Goal: Download file/media

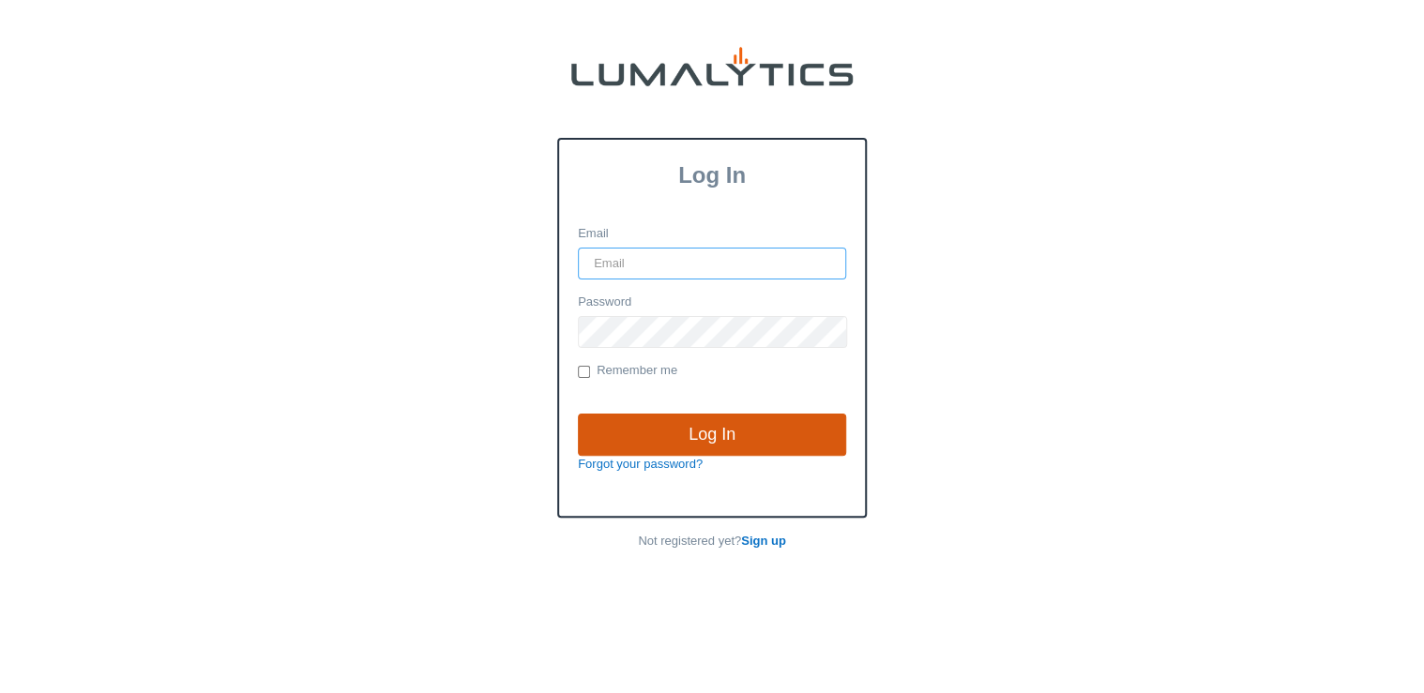
type input "[EMAIL_ADDRESS][DOMAIN_NAME]"
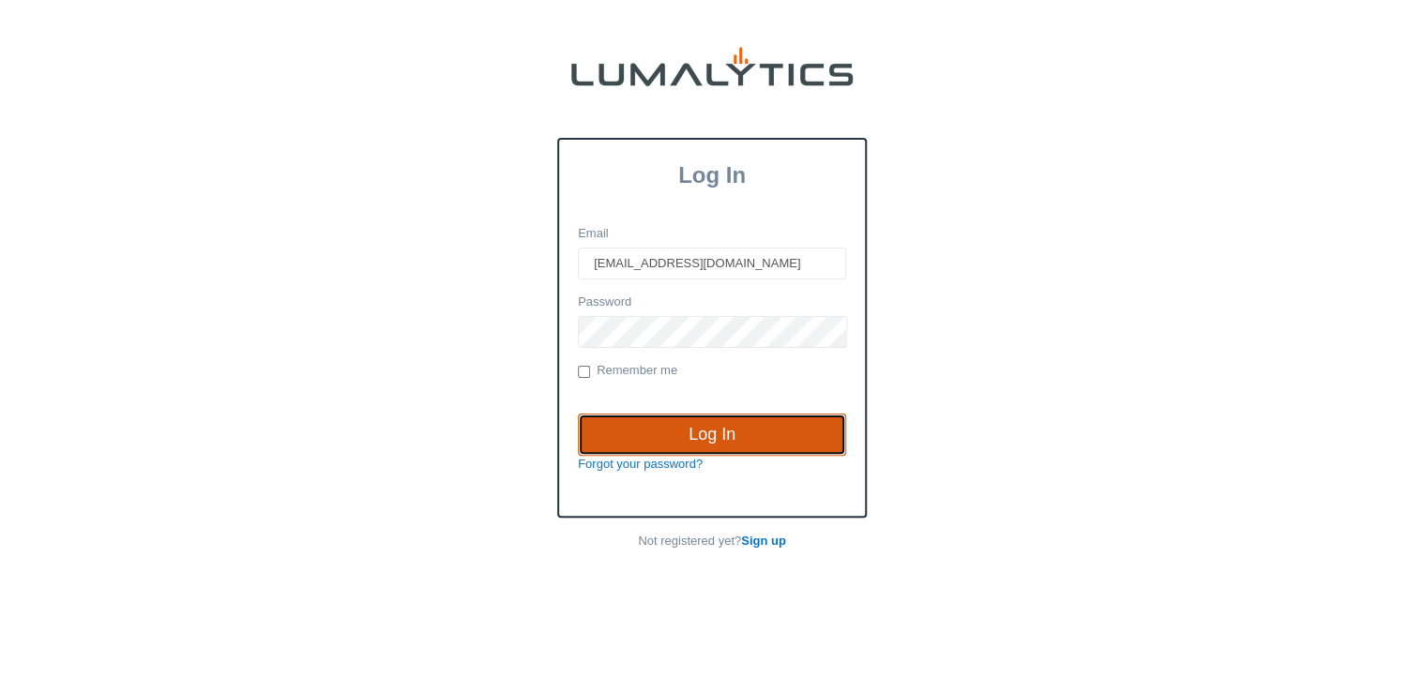
click at [717, 430] on input "Log In" at bounding box center [712, 435] width 268 height 43
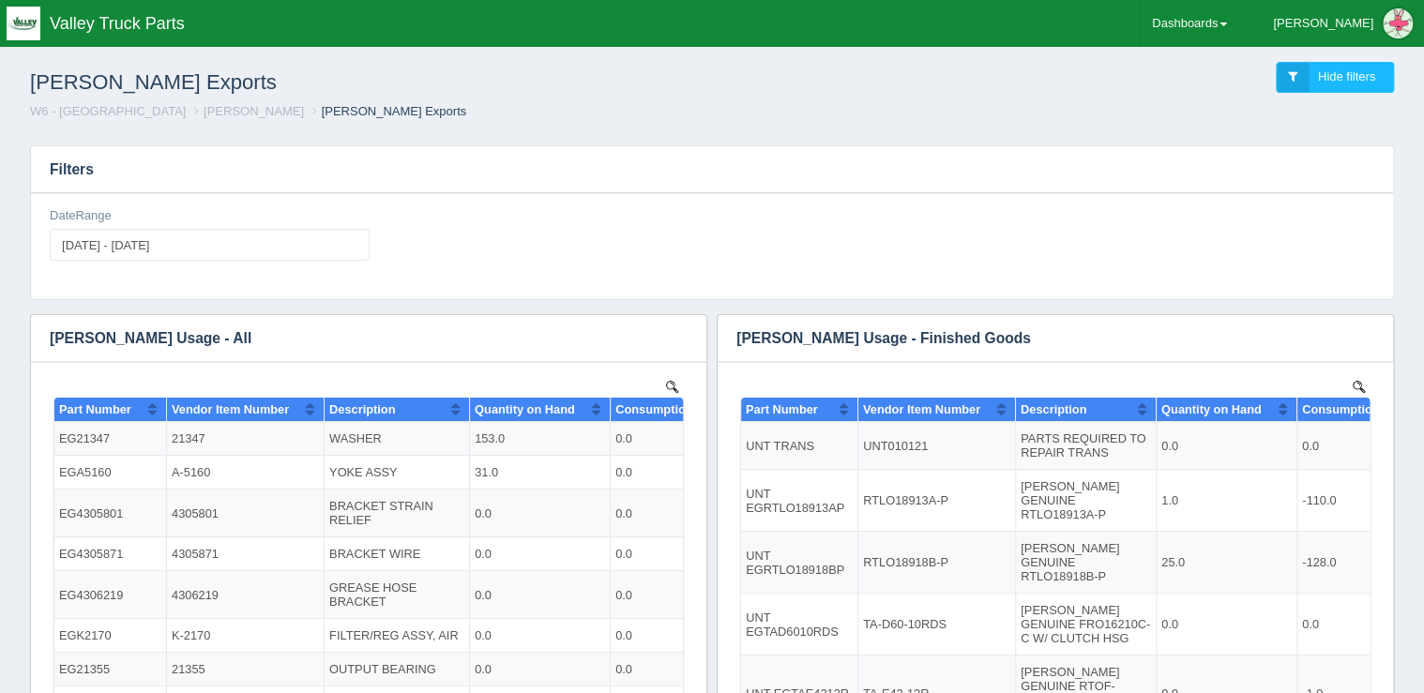
click at [171, 224] on div "DateRange 2025-09-01 - 2025-09-30" at bounding box center [210, 234] width 320 height 54
type input "2025-09-01"
type input "2025-09-30"
click at [173, 233] on input "2025-09-01 - 2025-09-30" at bounding box center [210, 245] width 320 height 32
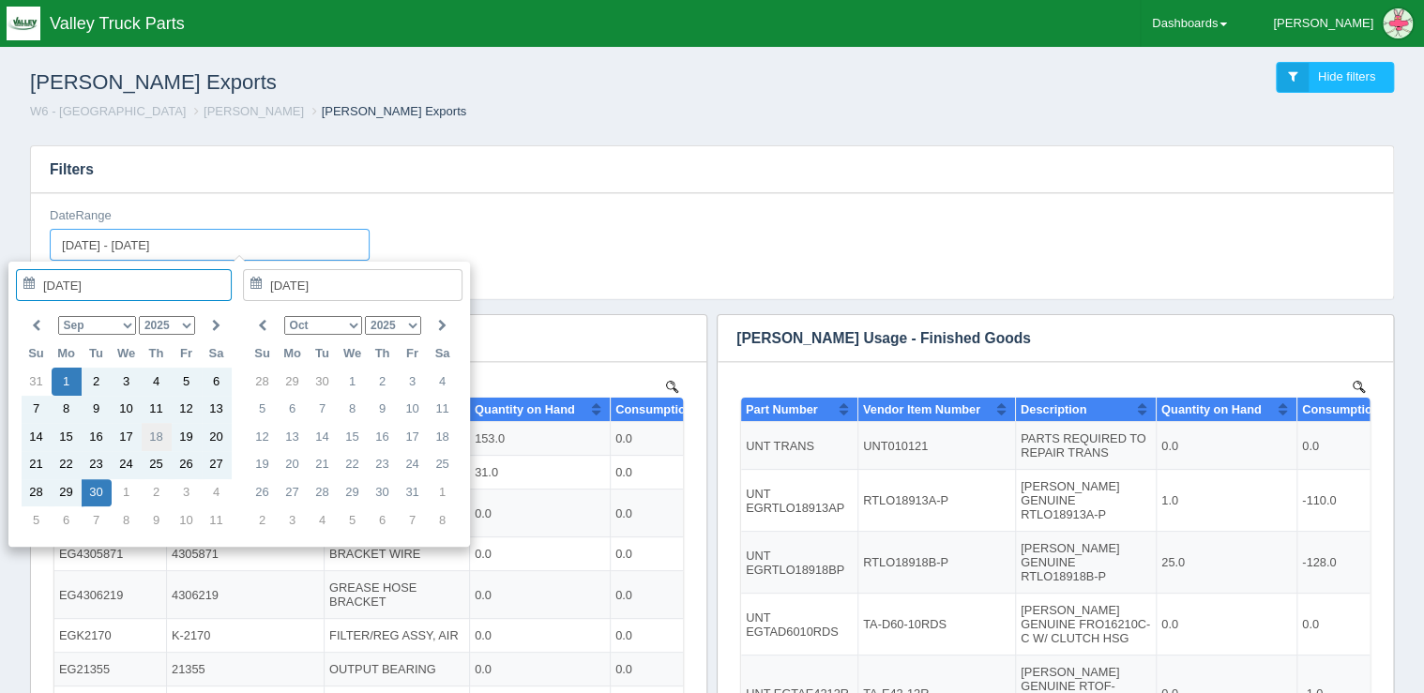
type input "2025-09-18"
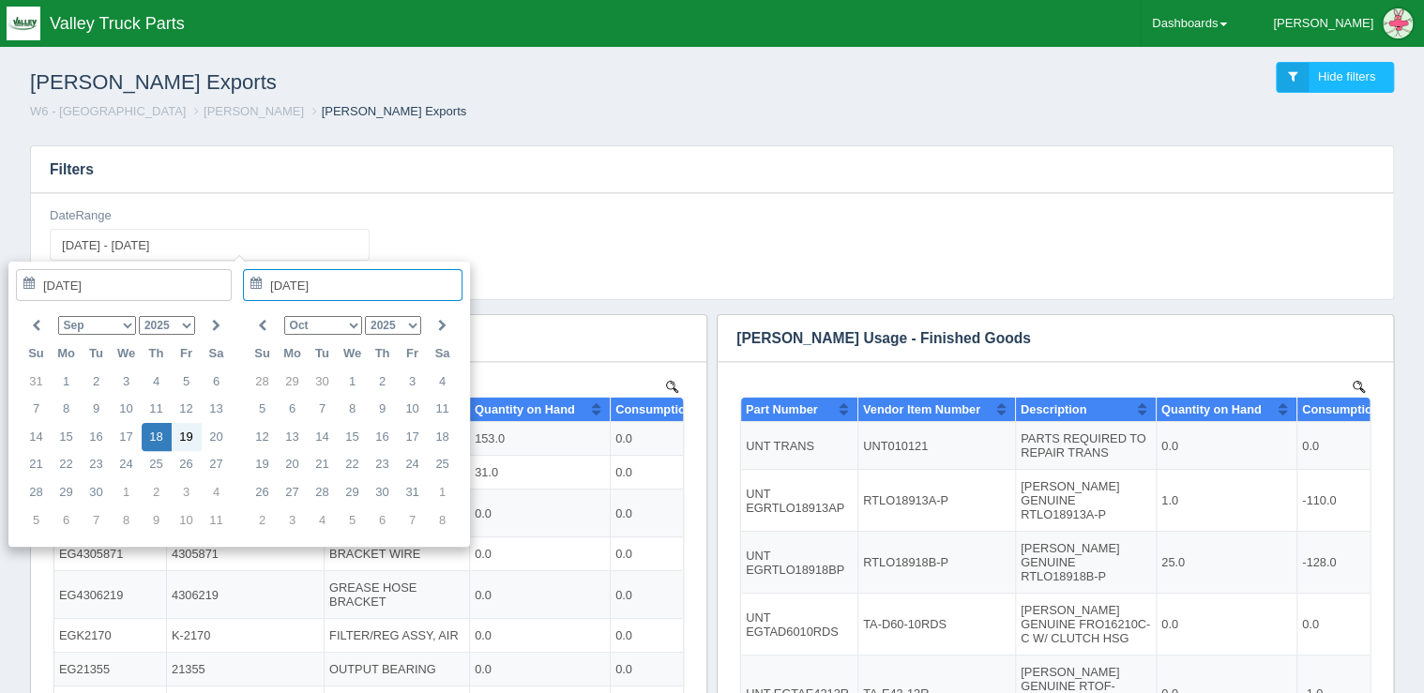
type input "2025-09-18"
type input "2025-09-18 - 2025-09-18"
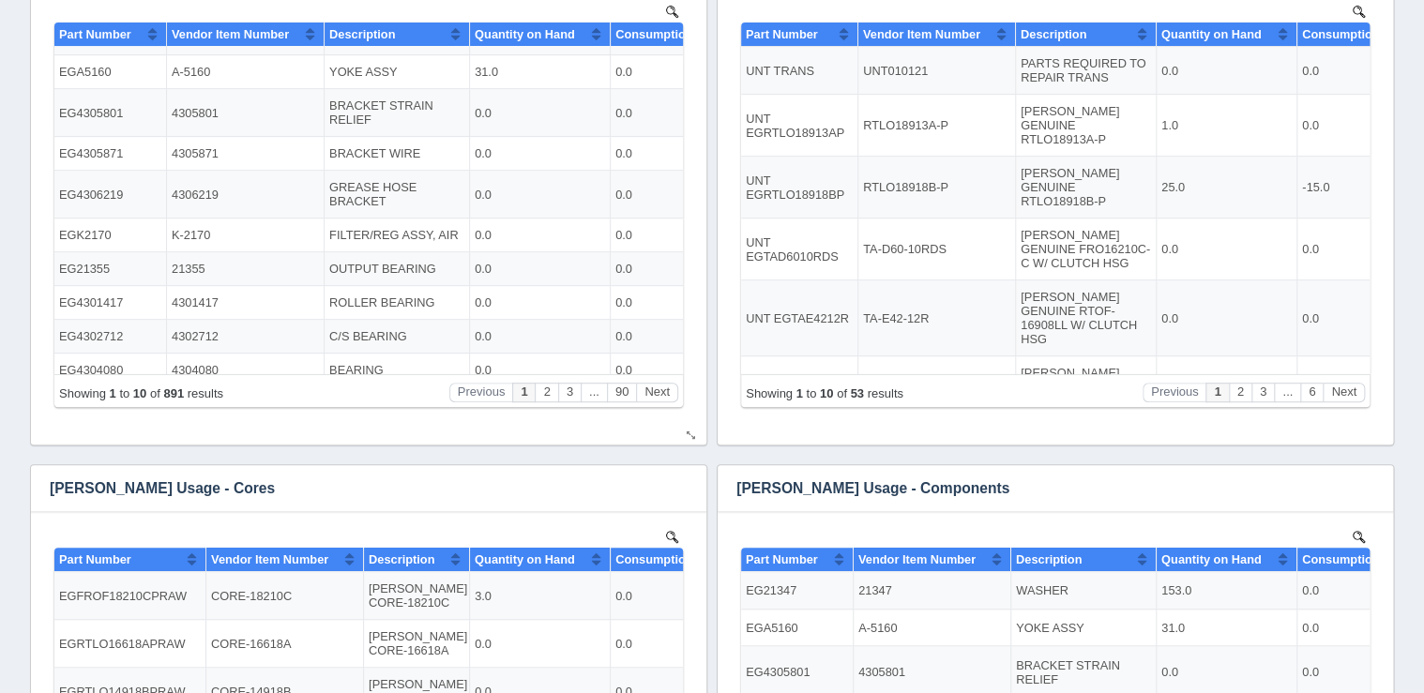
scroll to position [39, 0]
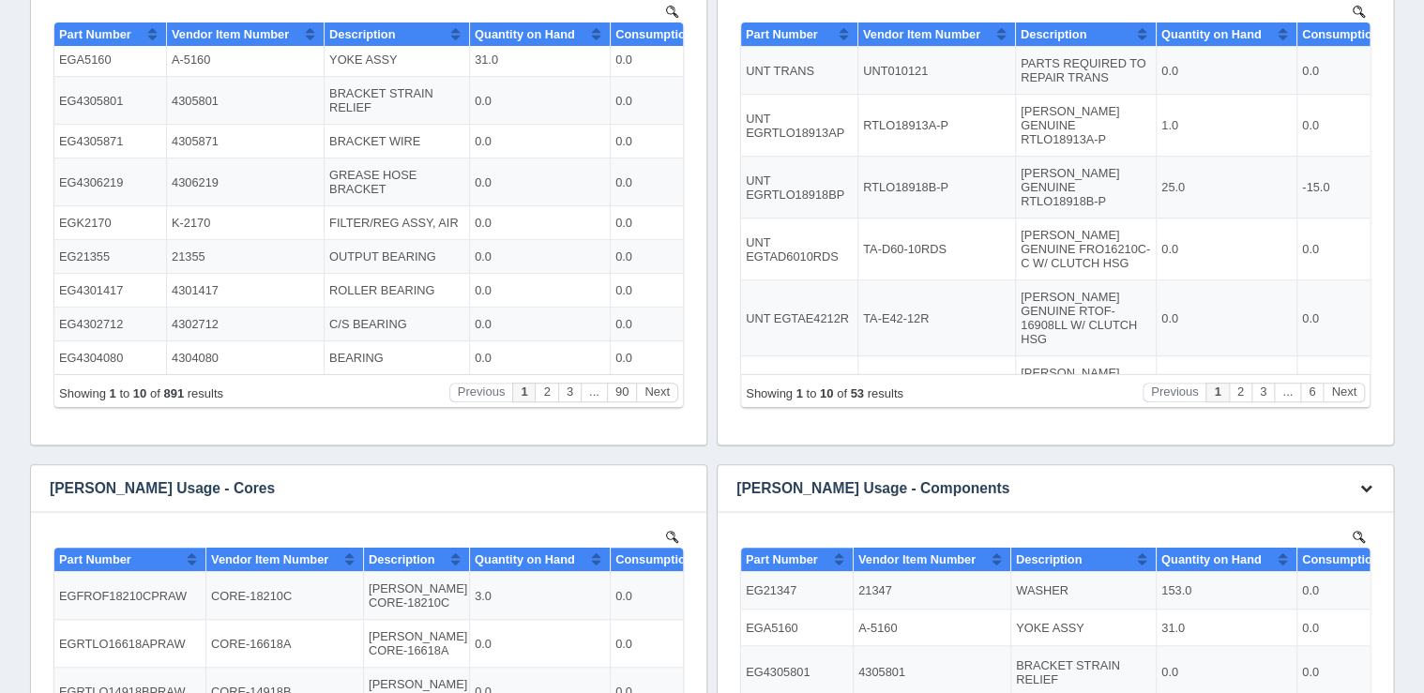
click at [1366, 487] on icon "button" at bounding box center [1366, 488] width 12 height 12
click at [1317, 510] on link "Download CSV" at bounding box center [1304, 516] width 150 height 27
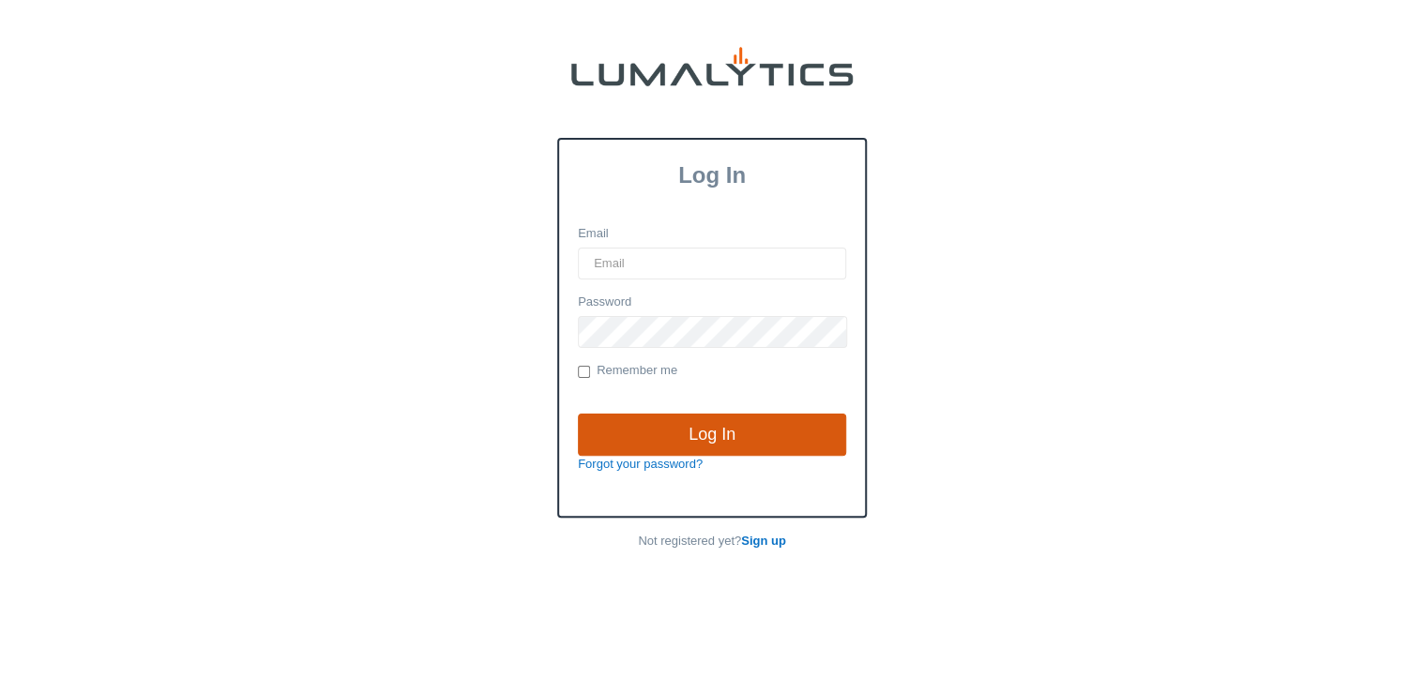
type input "lgray@valleytruckparts.com"
click at [643, 440] on input "Log In" at bounding box center [712, 435] width 268 height 43
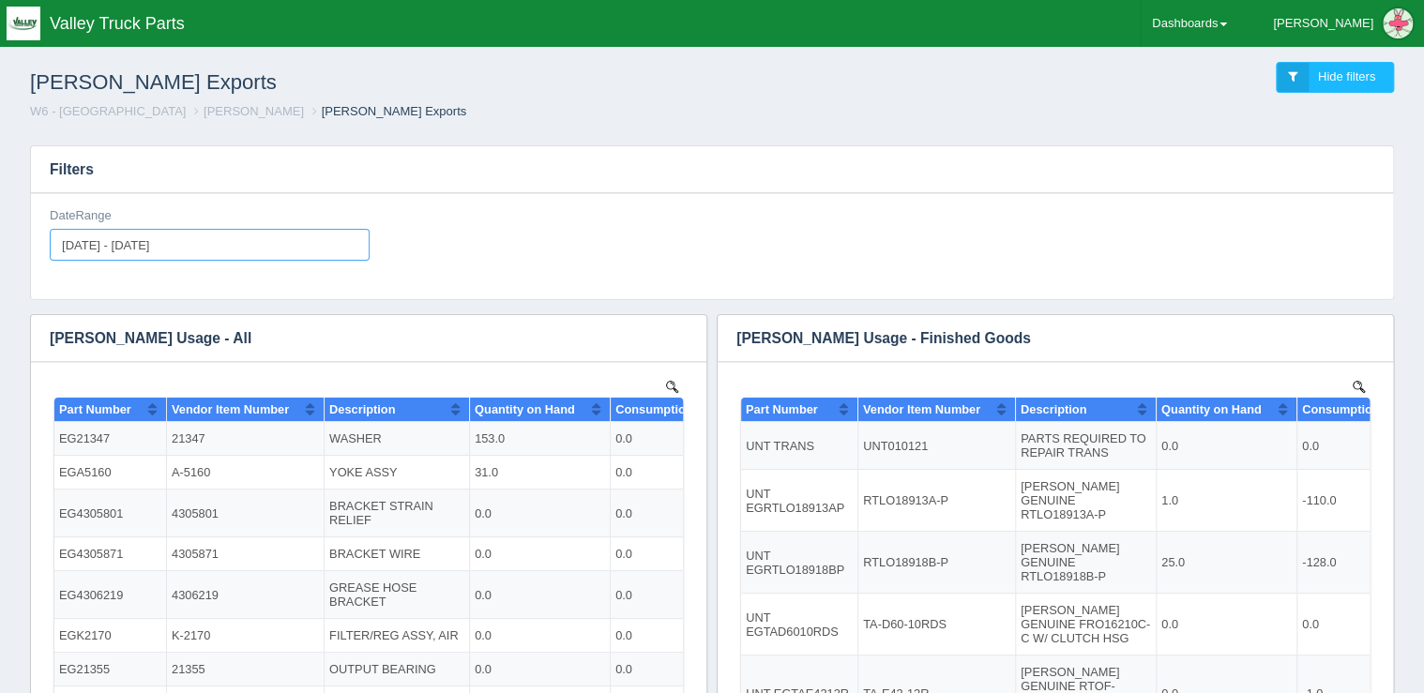
type input "[DATE]"
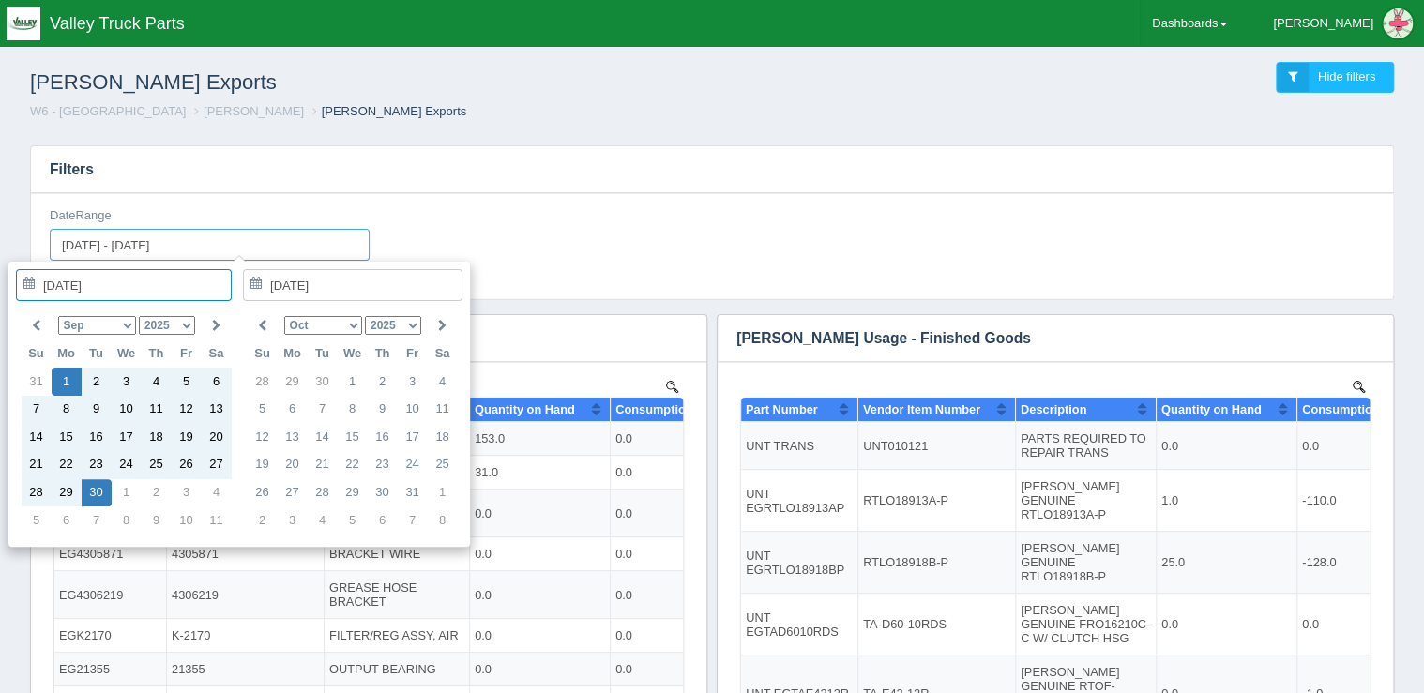
click at [191, 252] on input "2025-09-01 - 2025-09-30" at bounding box center [210, 245] width 320 height 32
type input "2025-09-12"
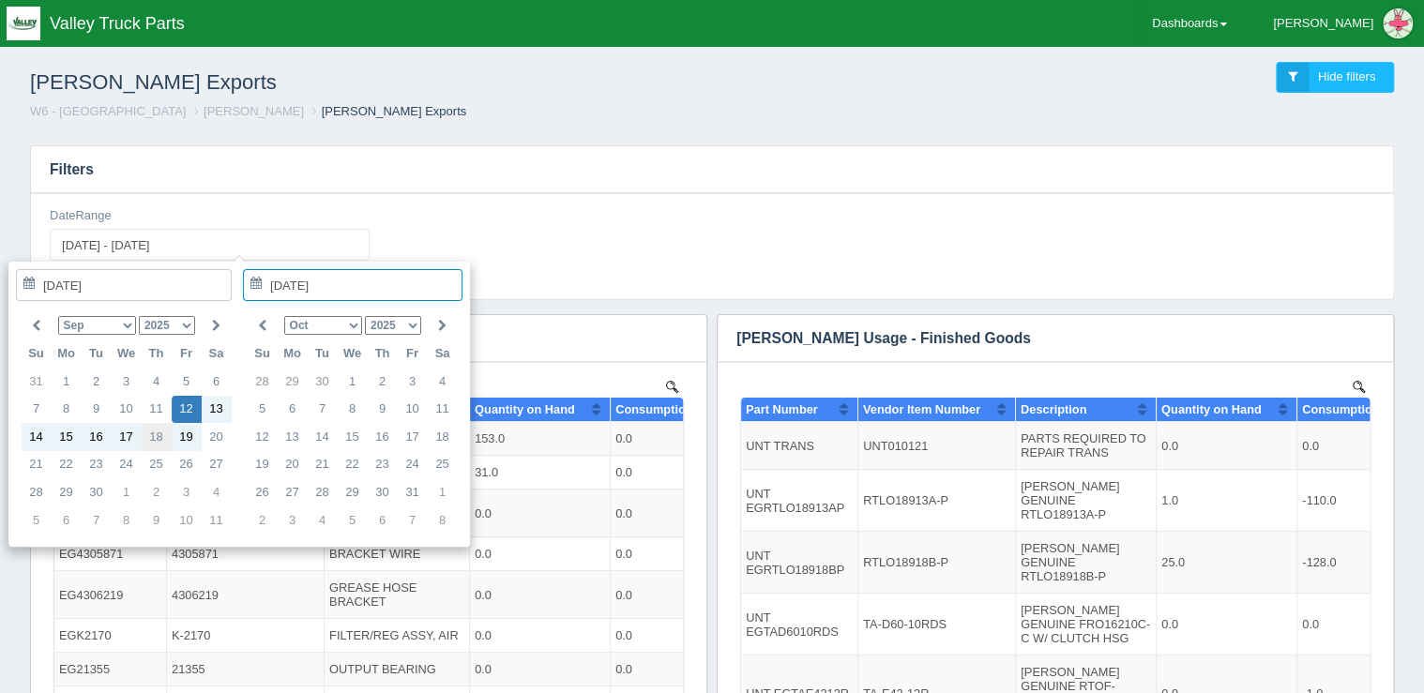
type input "2025-09-18"
type input "2025-09-12 - 2025-09-18"
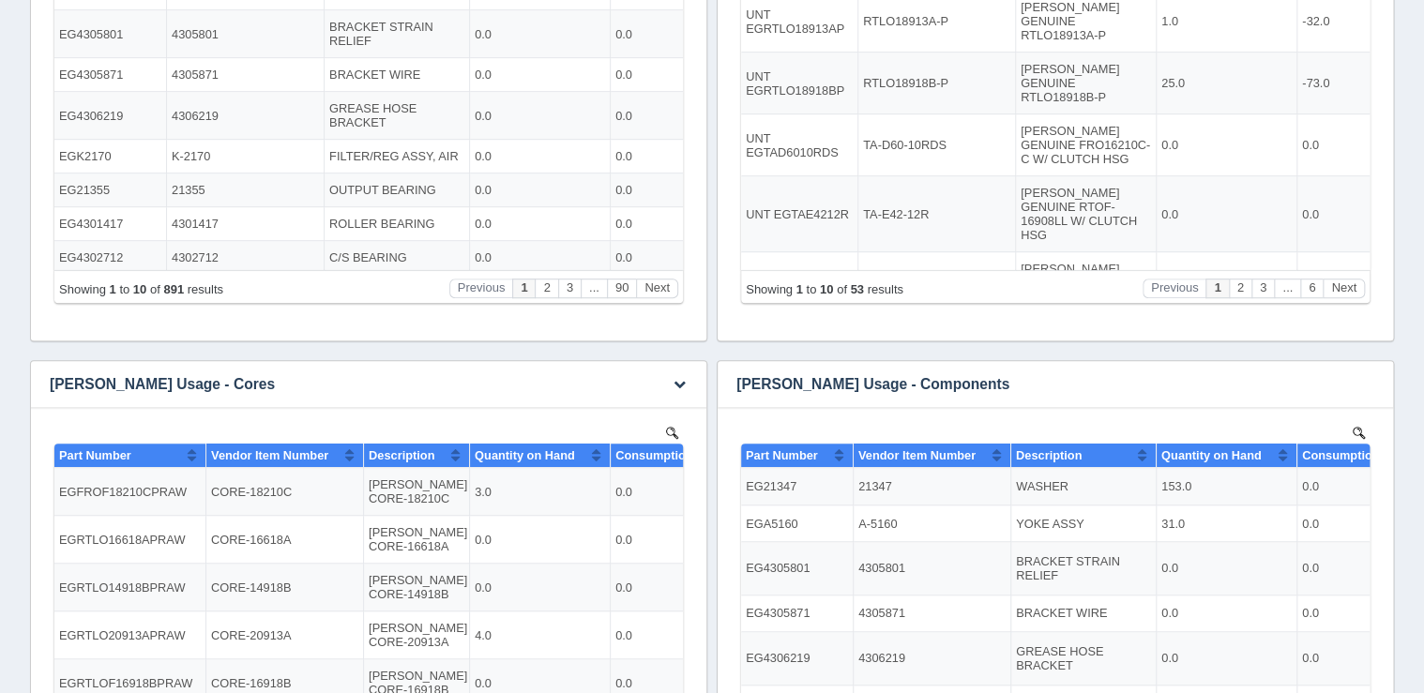
scroll to position [600, 0]
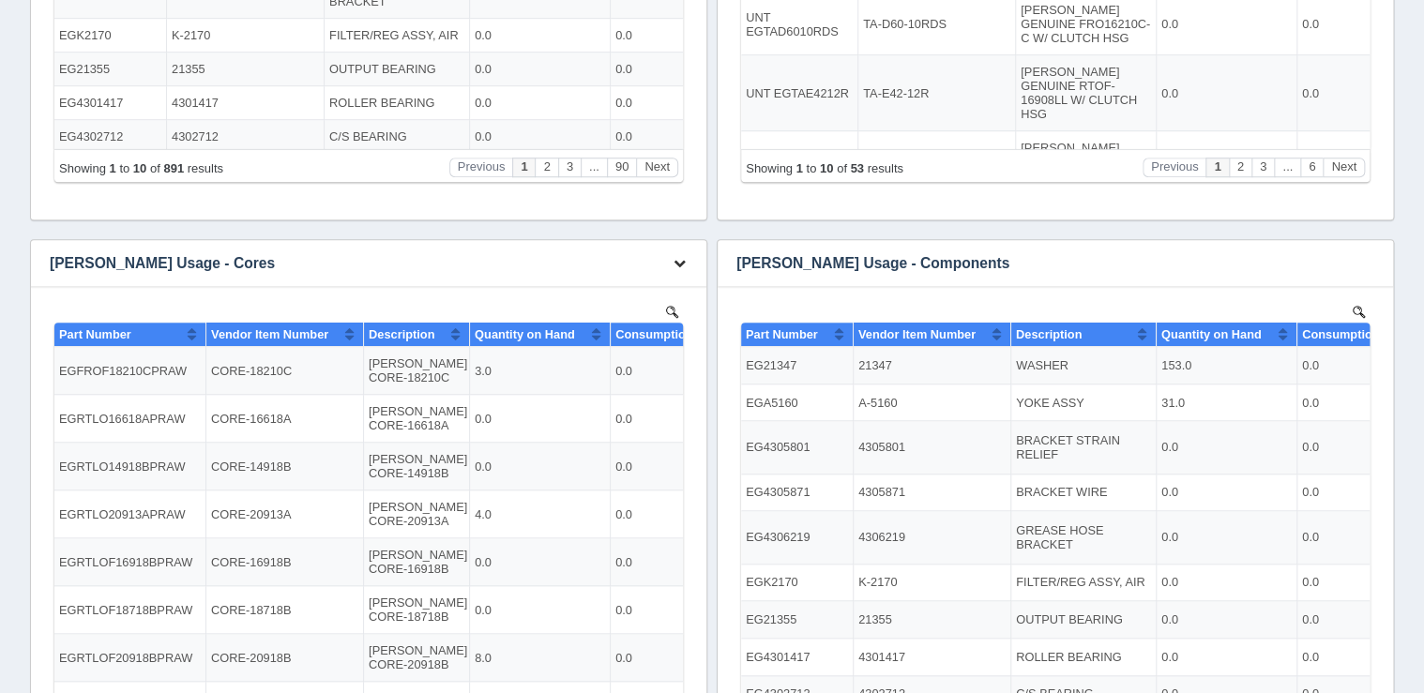
click at [680, 265] on icon "button" at bounding box center [679, 263] width 12 height 12
click at [653, 288] on link "Download CSV" at bounding box center [617, 291] width 150 height 27
